Goal: Browse casually

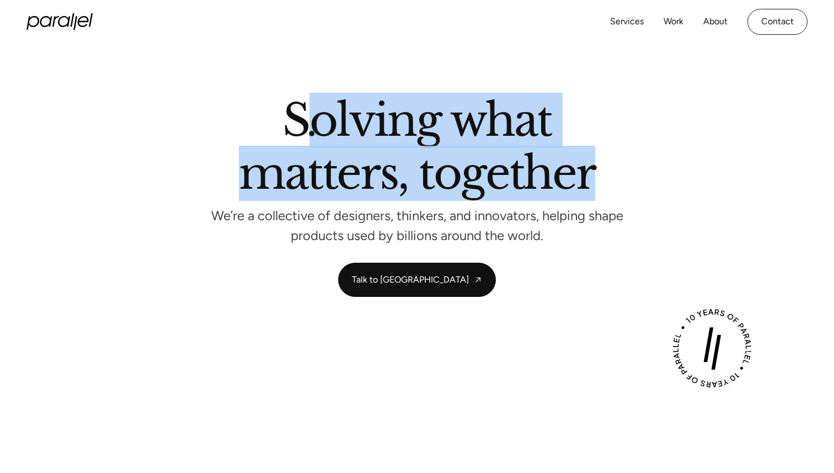
drag, startPoint x: 595, startPoint y: 178, endPoint x: 298, endPoint y: 128, distance: 300.5
click at [298, 128] on h2 "Solving what matters, together" at bounding box center [417, 149] width 356 height 101
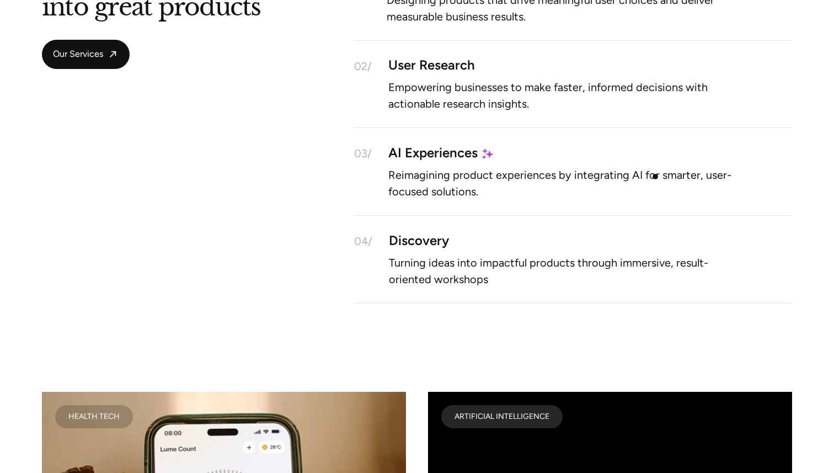
scroll to position [1088, 0]
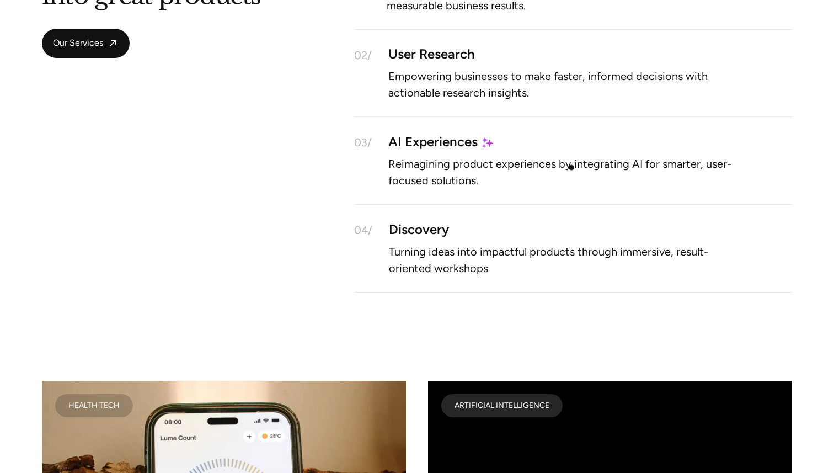
click at [555, 166] on p "Reimagining product experiences by integrating AI for smarter, user-focused sol…" at bounding box center [567, 172] width 359 height 24
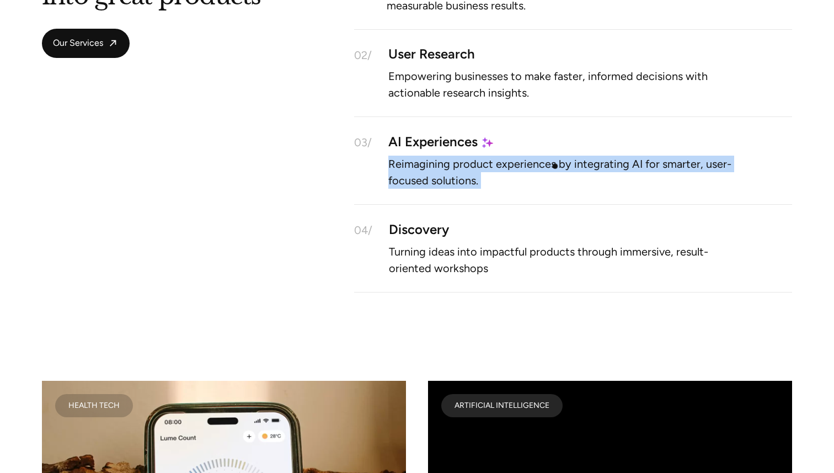
click at [555, 166] on p "Reimagining product experiences by integrating AI for smarter, user-focused sol…" at bounding box center [567, 172] width 359 height 24
click at [558, 164] on p "Reimagining product experiences by integrating AI for smarter, user-focused sol…" at bounding box center [567, 172] width 359 height 24
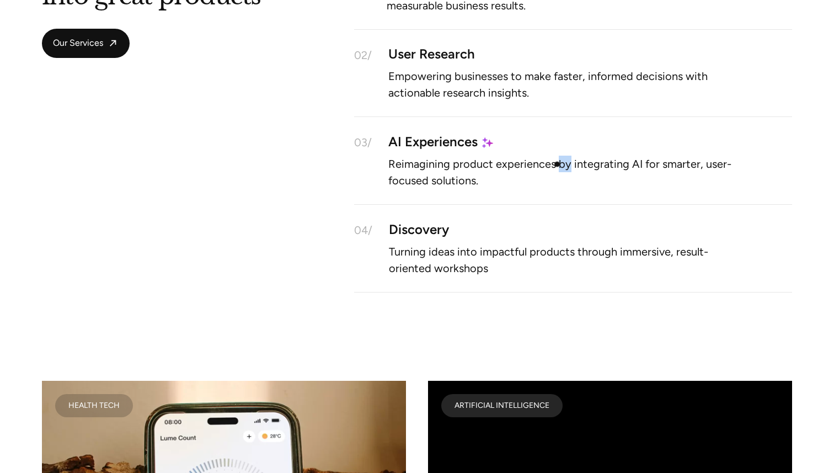
click at [558, 164] on p "Reimagining product experiences by integrating AI for smarter, user-focused sol…" at bounding box center [567, 172] width 359 height 24
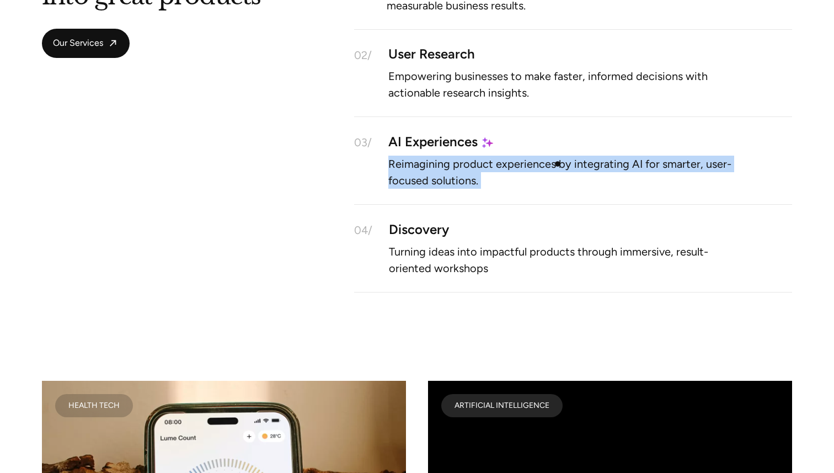
click at [558, 164] on p "Reimagining product experiences by integrating AI for smarter, user-focused sol…" at bounding box center [567, 172] width 359 height 24
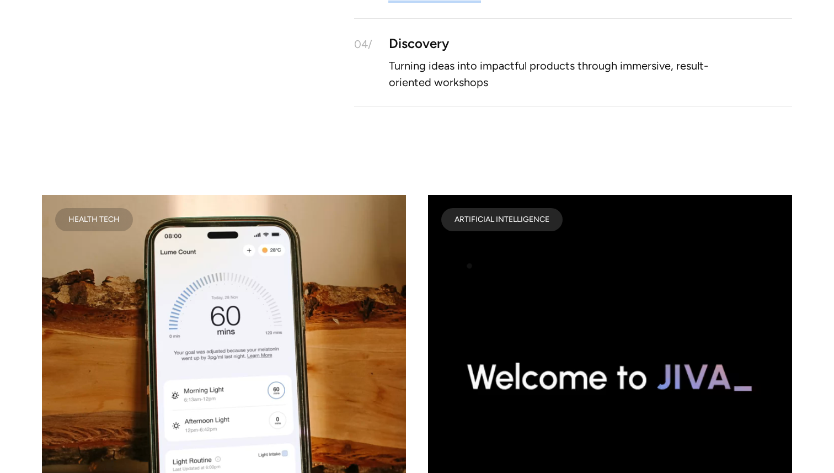
scroll to position [1374, 0]
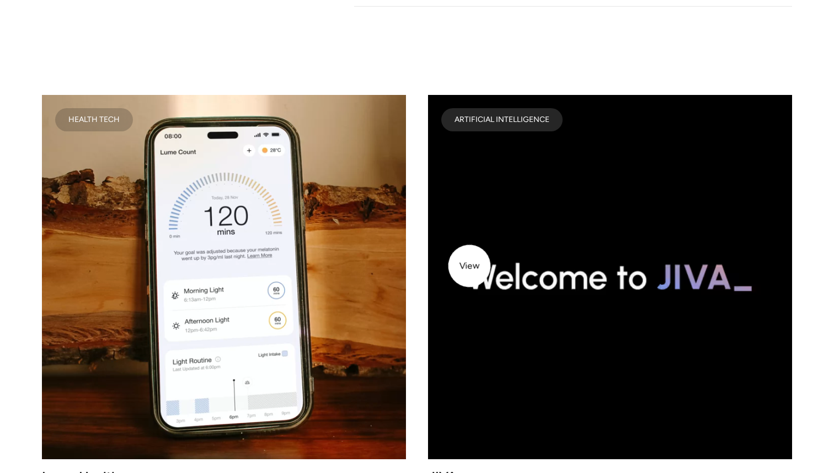
click at [470, 252] on video at bounding box center [610, 277] width 364 height 364
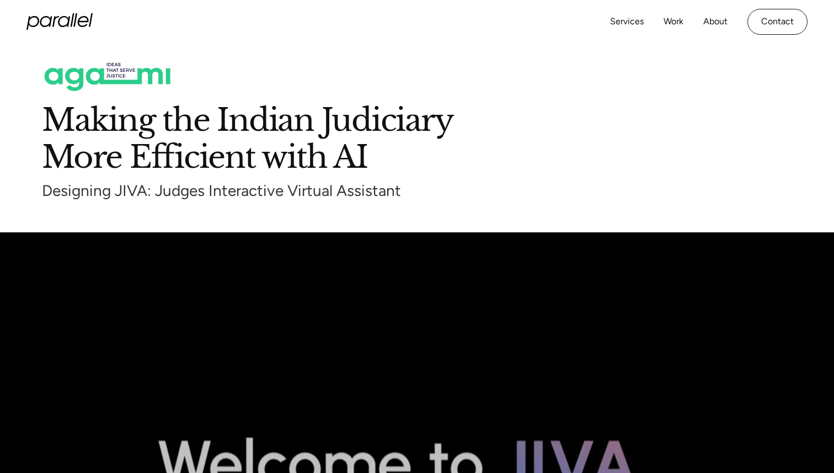
click at [63, 20] on icon "home" at bounding box center [59, 21] width 66 height 17
